Goal: Task Accomplishment & Management: Complete application form

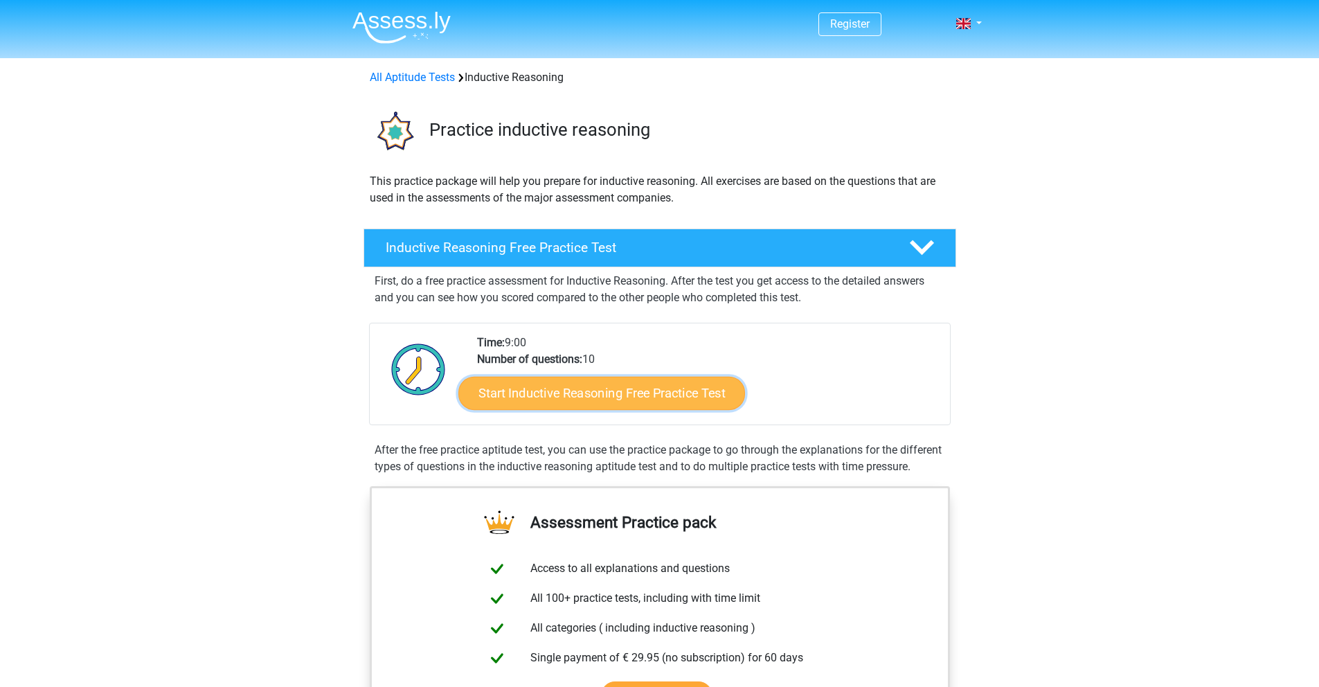
click at [616, 399] on link "Start Inductive Reasoning Free Practice Test" at bounding box center [601, 392] width 287 height 33
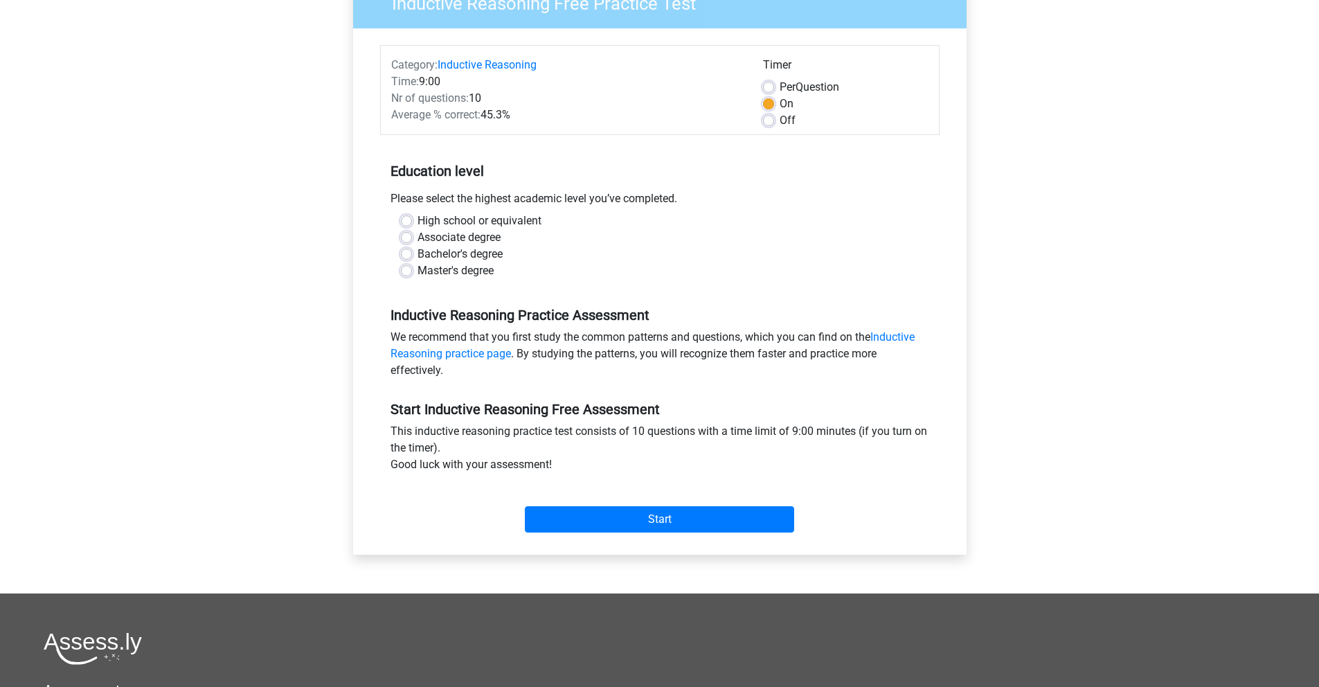
scroll to position [137, 0]
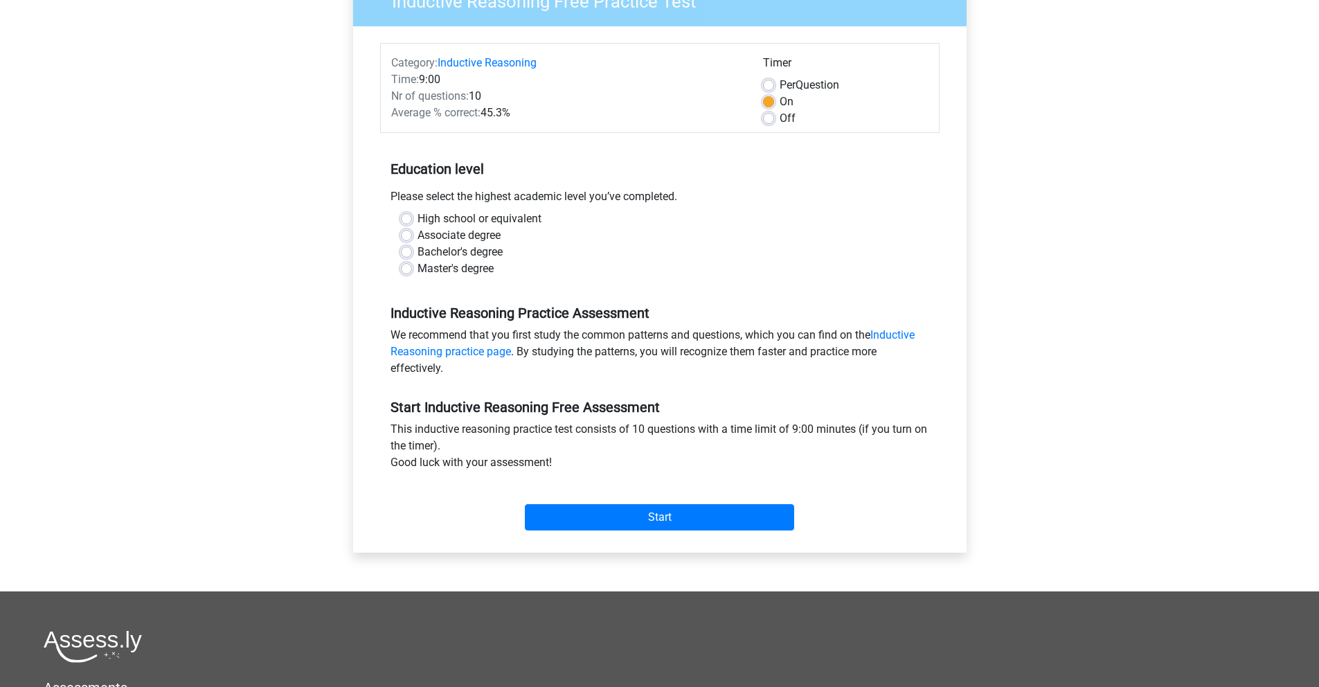
click at [443, 215] on label "High school or equivalent" at bounding box center [479, 218] width 124 height 17
click at [412, 215] on input "High school or equivalent" at bounding box center [406, 217] width 11 height 14
radio input "true"
click at [705, 514] on input "Start" at bounding box center [659, 517] width 269 height 26
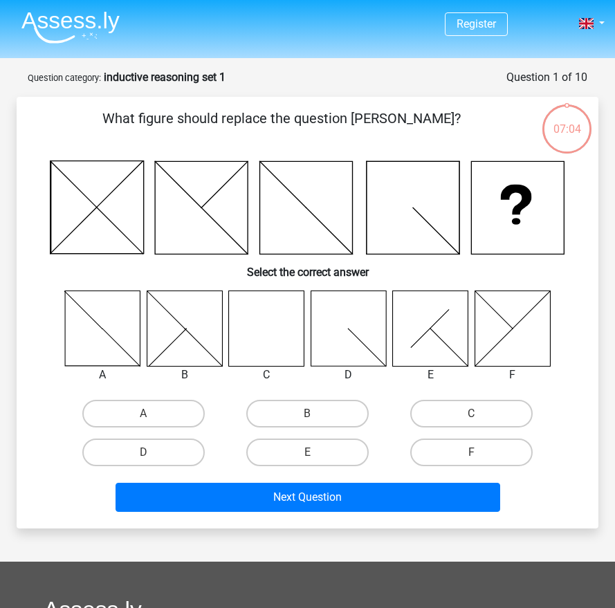
click at [270, 328] on icon at bounding box center [266, 328] width 75 height 75
click at [456, 418] on label "C" at bounding box center [471, 414] width 123 height 28
click at [472, 418] on input "C" at bounding box center [476, 418] width 9 height 9
radio input "true"
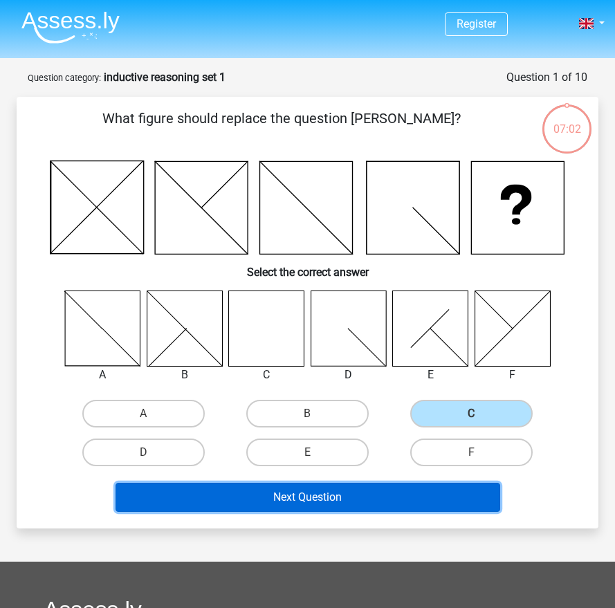
click at [339, 491] on button "Next Question" at bounding box center [308, 497] width 385 height 29
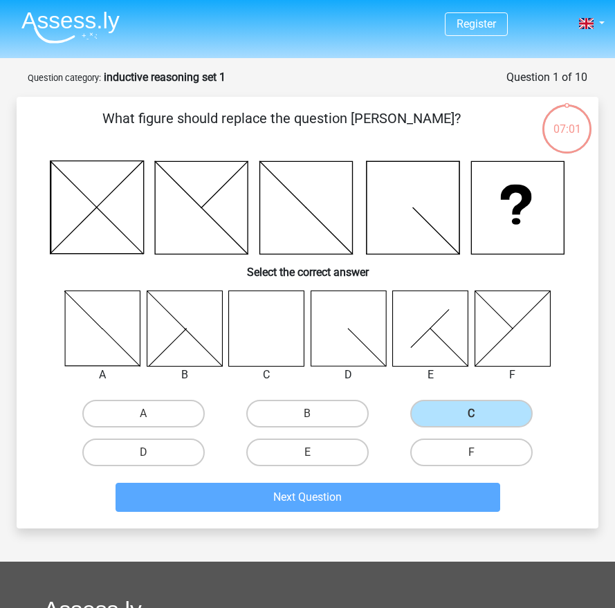
scroll to position [69, 0]
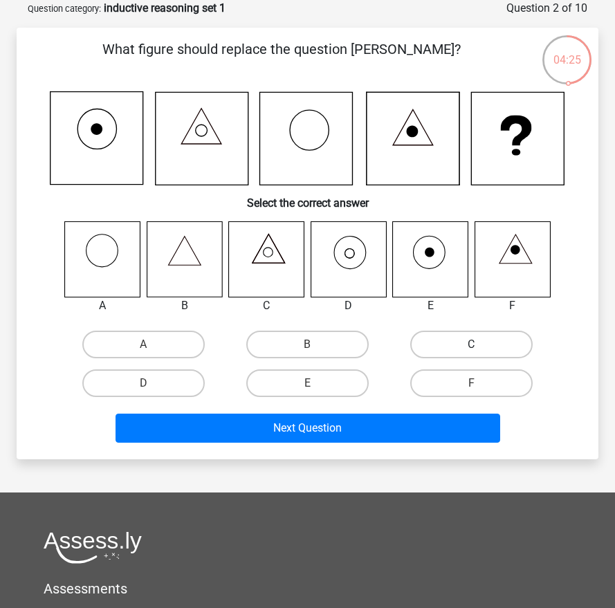
click at [446, 339] on label "C" at bounding box center [471, 345] width 123 height 28
click at [472, 345] on input "C" at bounding box center [476, 349] width 9 height 9
radio input "true"
click at [446, 339] on label "C" at bounding box center [471, 345] width 123 height 28
click at [472, 345] on input "C" at bounding box center [476, 349] width 9 height 9
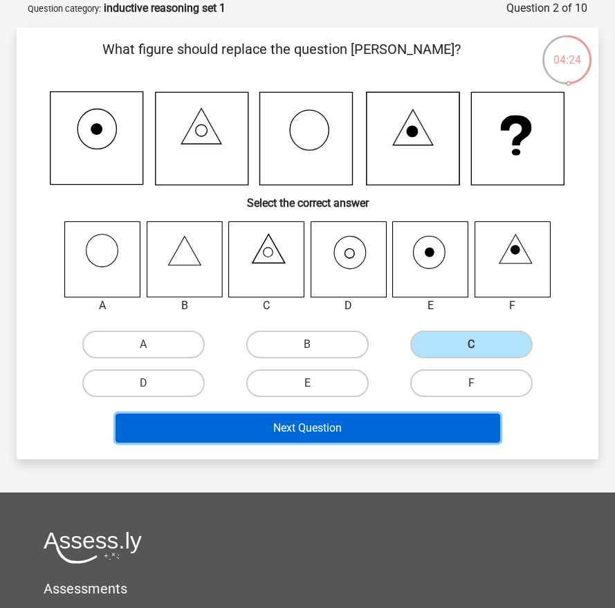
click at [382, 429] on button "Next Question" at bounding box center [308, 428] width 385 height 29
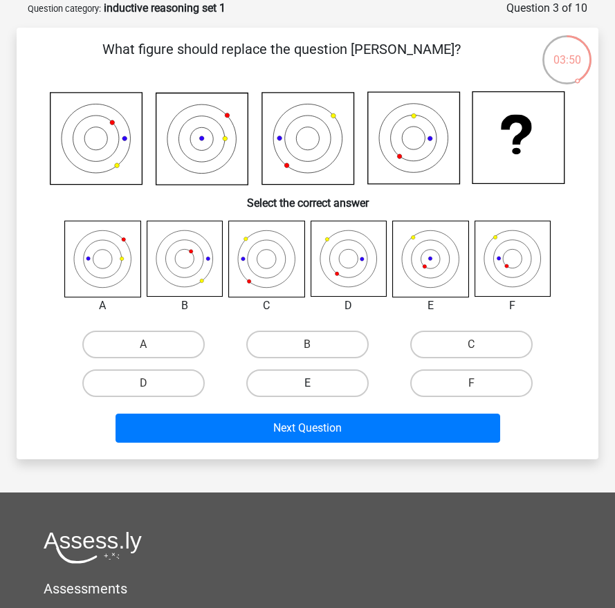
click at [338, 379] on label "E" at bounding box center [307, 384] width 123 height 28
click at [317, 383] on input "E" at bounding box center [312, 387] width 9 height 9
radio input "true"
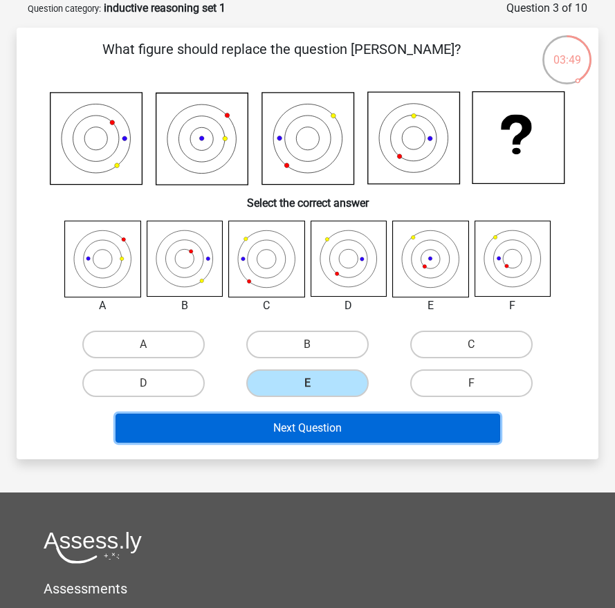
click at [372, 425] on button "Next Question" at bounding box center [308, 428] width 385 height 29
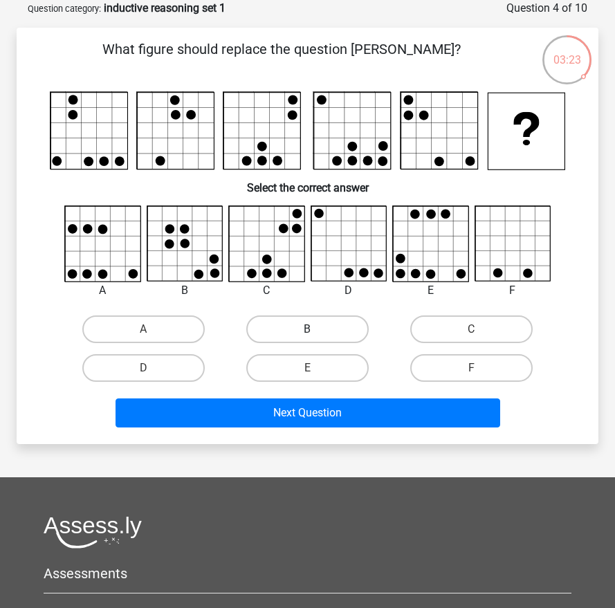
click at [325, 327] on label "B" at bounding box center [307, 330] width 123 height 28
click at [317, 329] on input "B" at bounding box center [312, 333] width 9 height 9
radio input "true"
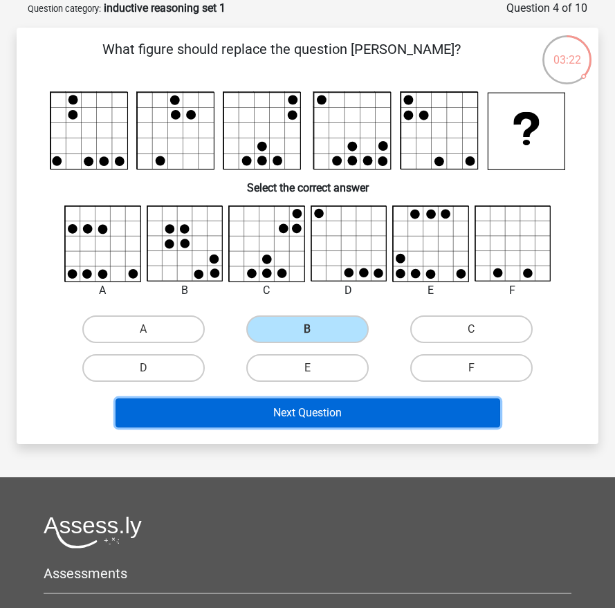
click at [368, 423] on button "Next Question" at bounding box center [308, 413] width 385 height 29
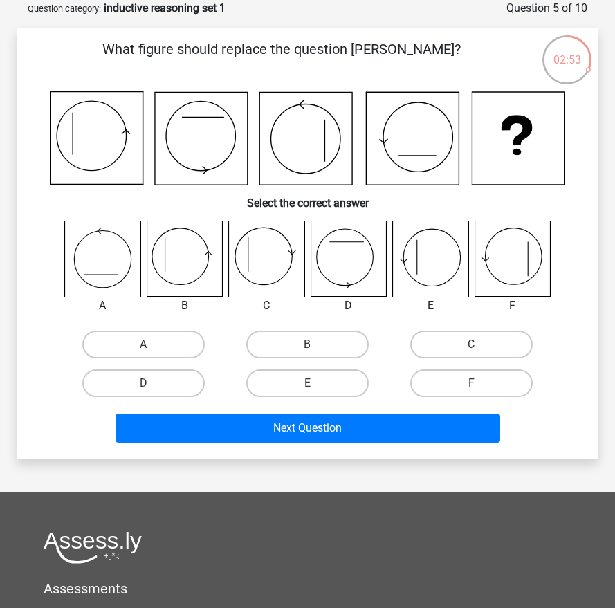
click at [314, 387] on input "E" at bounding box center [312, 387] width 9 height 9
radio input "true"
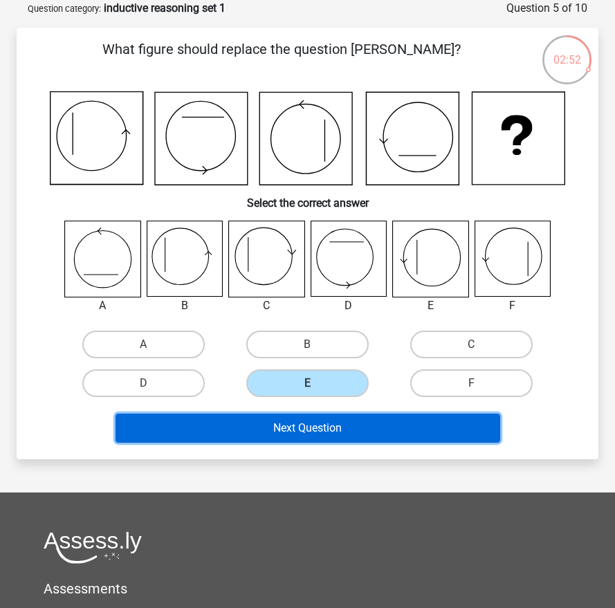
click at [377, 442] on button "Next Question" at bounding box center [308, 428] width 385 height 29
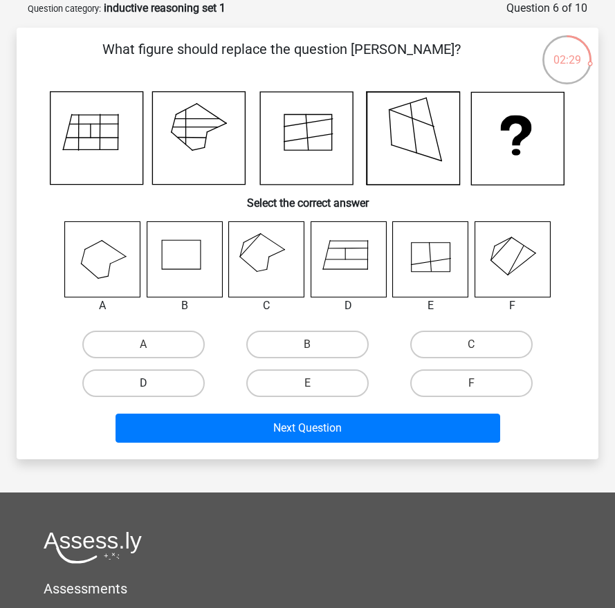
click at [170, 377] on label "D" at bounding box center [143, 384] width 123 height 28
click at [153, 383] on input "D" at bounding box center [148, 387] width 9 height 9
radio input "true"
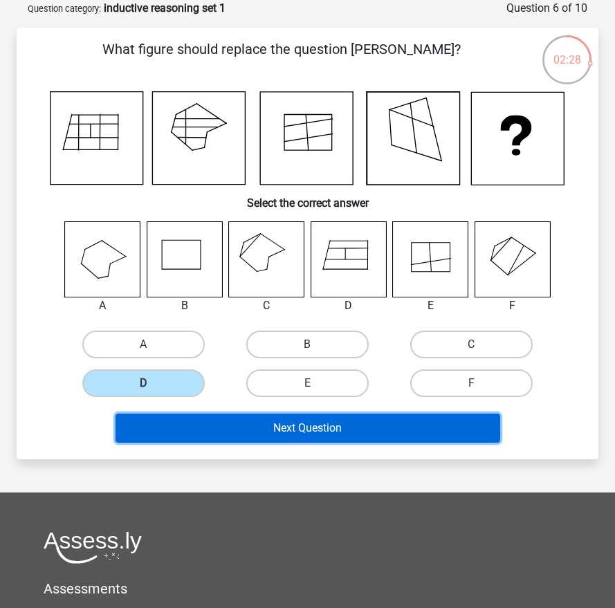
click at [296, 419] on button "Next Question" at bounding box center [308, 428] width 385 height 29
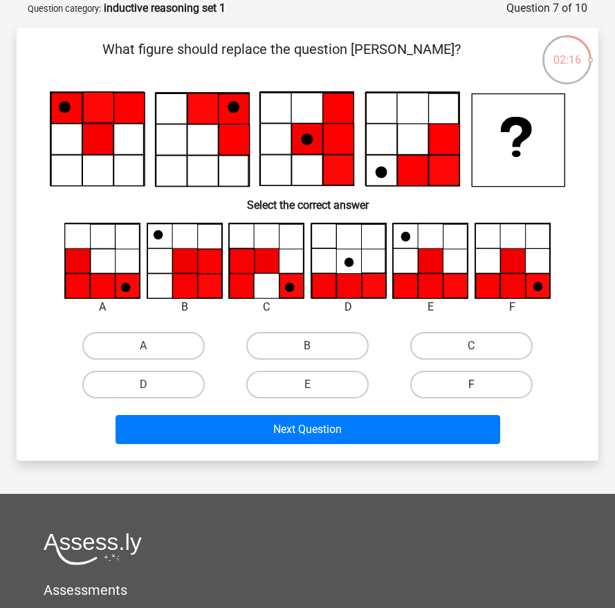
click at [457, 385] on label "F" at bounding box center [471, 385] width 123 height 28
click at [472, 385] on input "F" at bounding box center [476, 389] width 9 height 9
radio input "true"
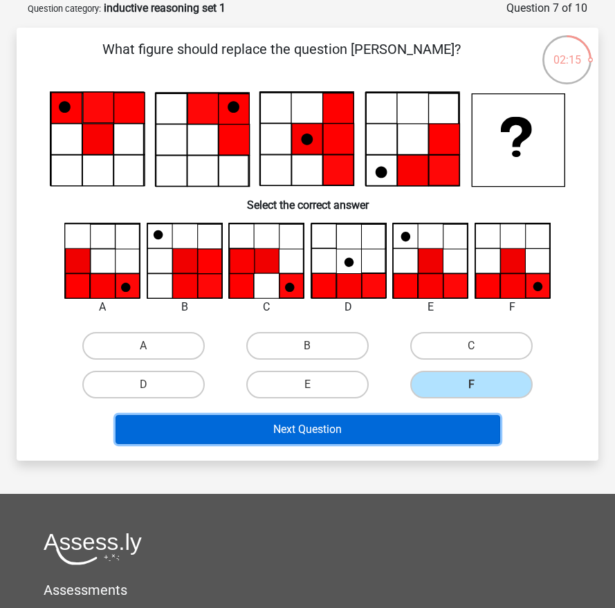
click at [382, 424] on button "Next Question" at bounding box center [308, 429] width 385 height 29
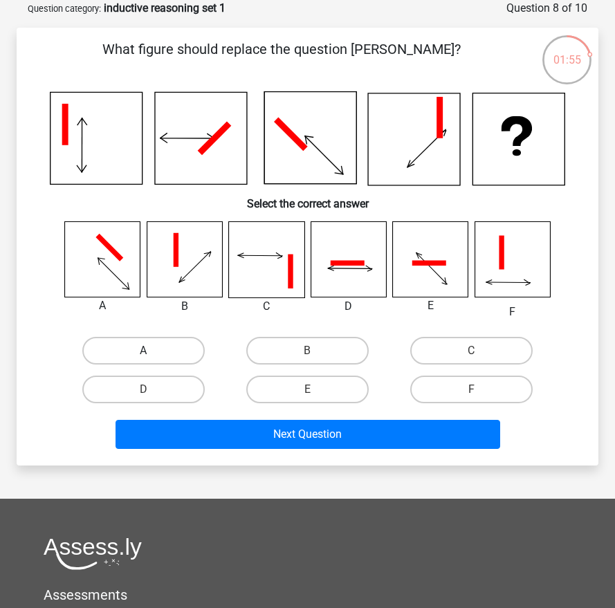
click at [183, 357] on label "A" at bounding box center [143, 351] width 123 height 28
click at [153, 357] on input "A" at bounding box center [148, 355] width 9 height 9
radio input "true"
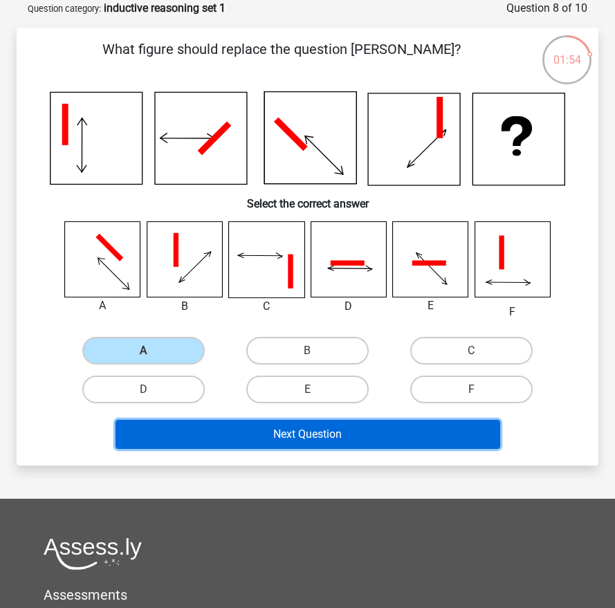
click at [284, 442] on button "Next Question" at bounding box center [308, 434] width 385 height 29
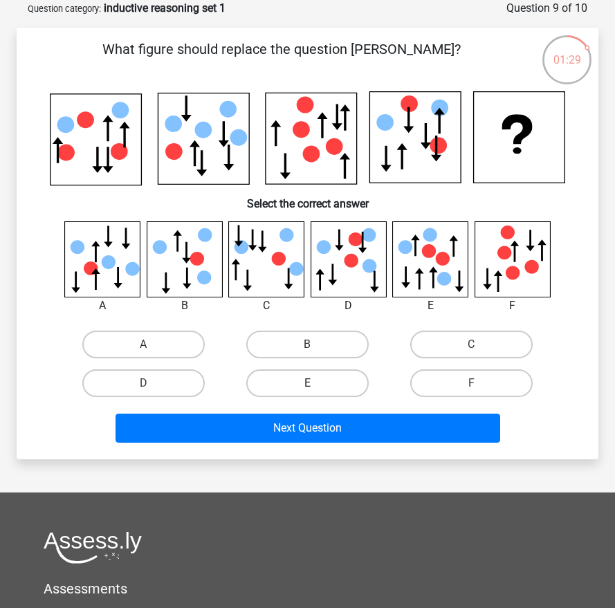
click at [323, 379] on label "E" at bounding box center [307, 384] width 123 height 28
click at [317, 383] on input "E" at bounding box center [312, 387] width 9 height 9
radio input "true"
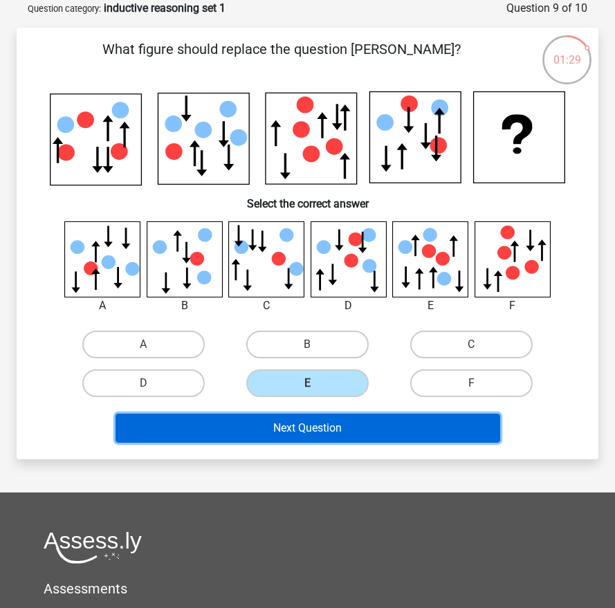
click at [404, 424] on button "Next Question" at bounding box center [308, 428] width 385 height 29
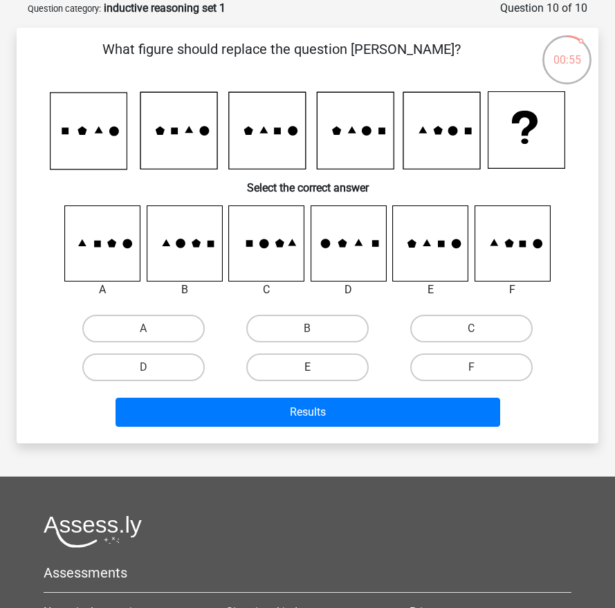
drag, startPoint x: 331, startPoint y: 360, endPoint x: 334, endPoint y: 371, distance: 11.4
click at [331, 360] on label "E" at bounding box center [307, 368] width 123 height 28
click at [317, 368] on input "E" at bounding box center [312, 372] width 9 height 9
radio input "true"
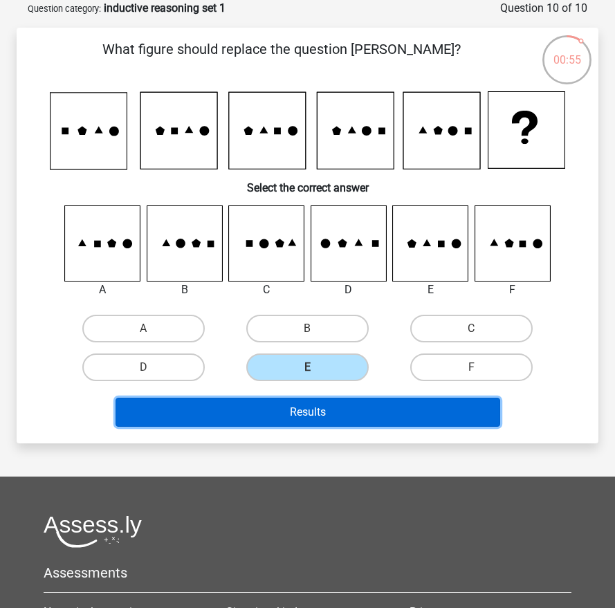
click at [339, 417] on button "Results" at bounding box center [308, 412] width 385 height 29
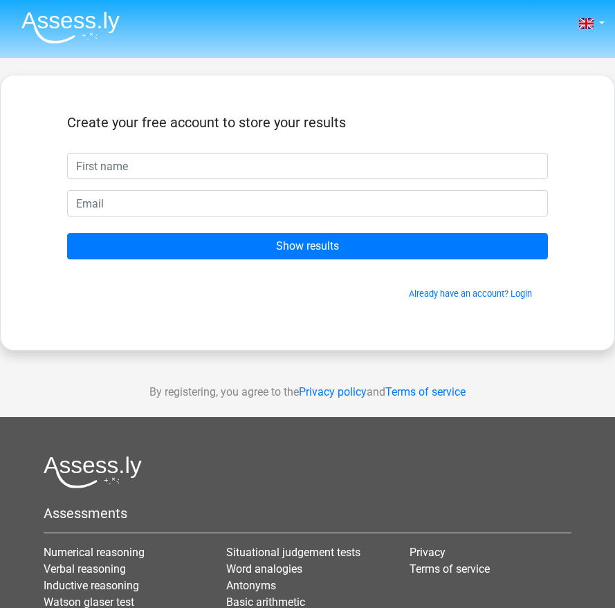
click at [243, 161] on input "text" at bounding box center [307, 166] width 481 height 26
type input "Nicholas"
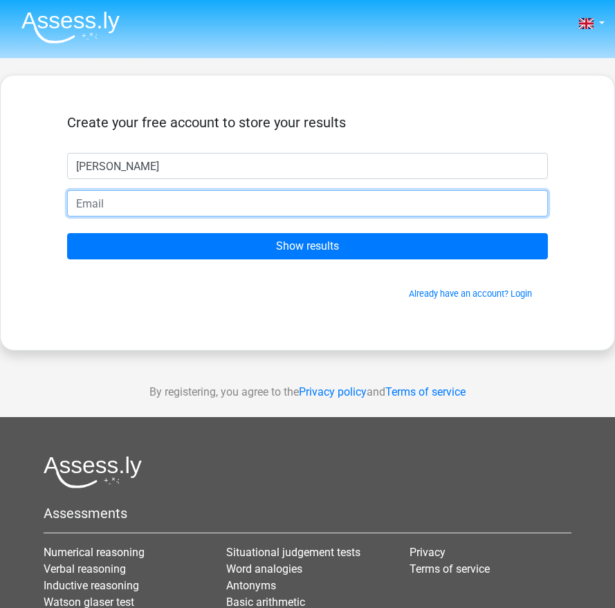
click at [163, 205] on input "email" at bounding box center [307, 203] width 481 height 26
type input "Nsiler1222@gmail.com"
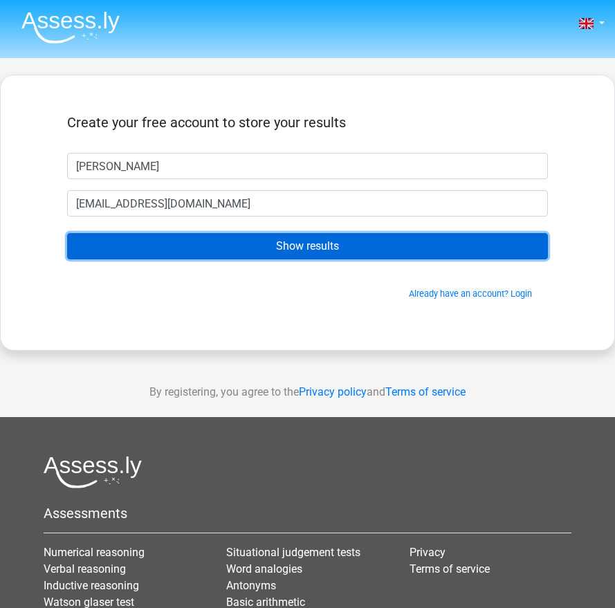
click at [214, 239] on input "Show results" at bounding box center [307, 246] width 481 height 26
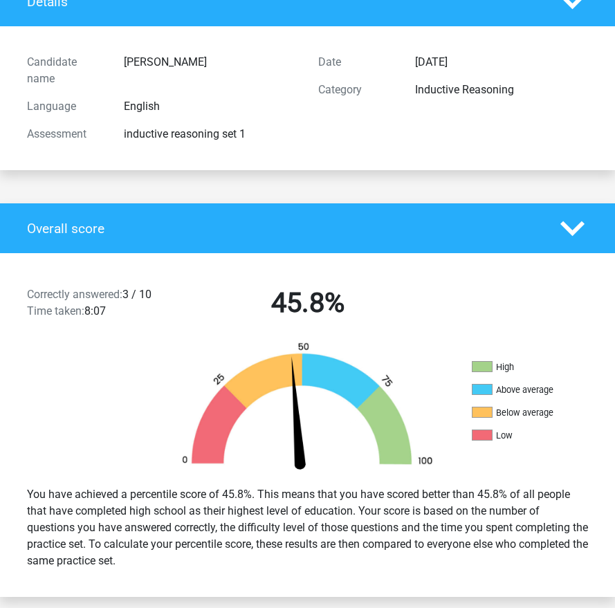
scroll to position [143, 0]
